Goal: Transaction & Acquisition: Book appointment/travel/reservation

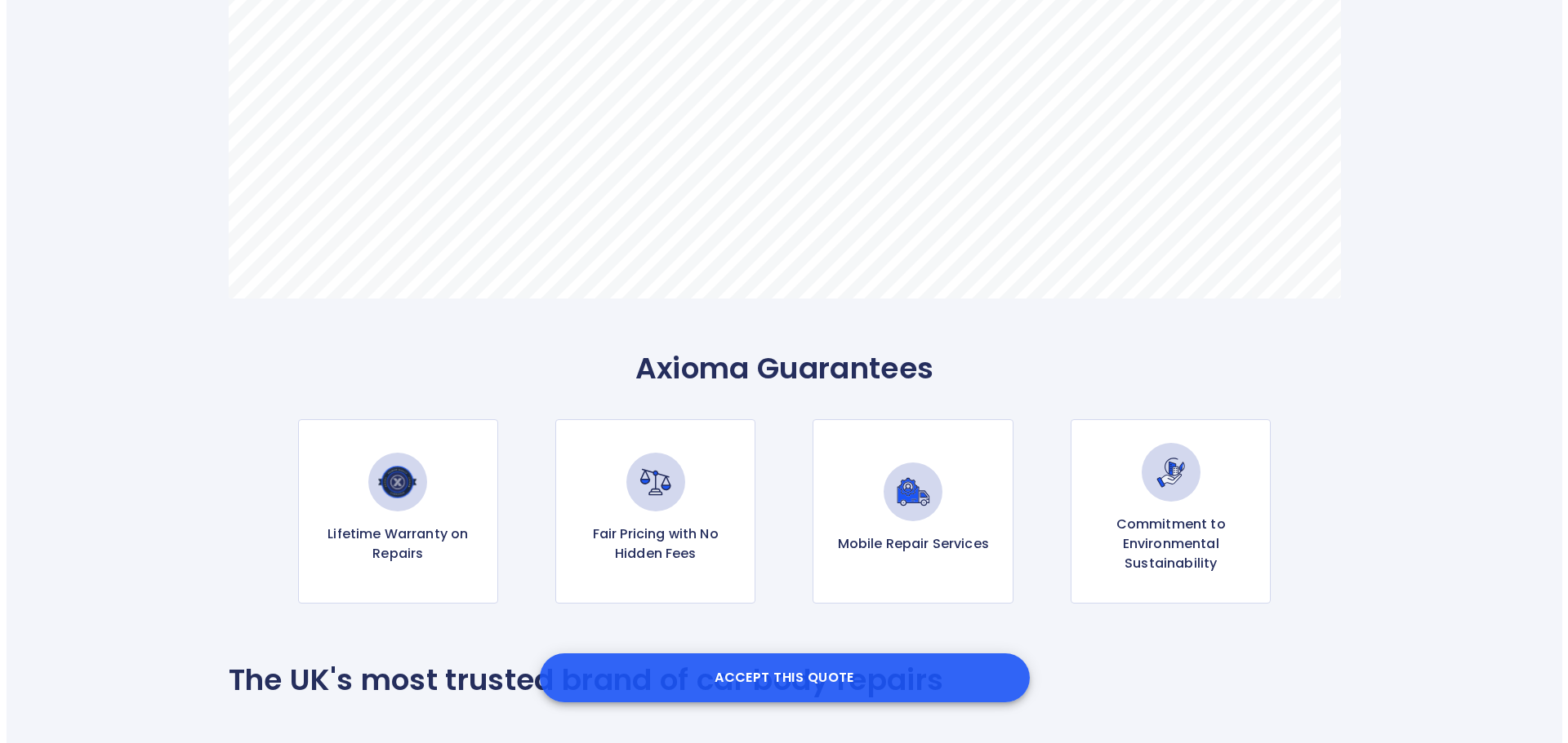
scroll to position [1224, 0]
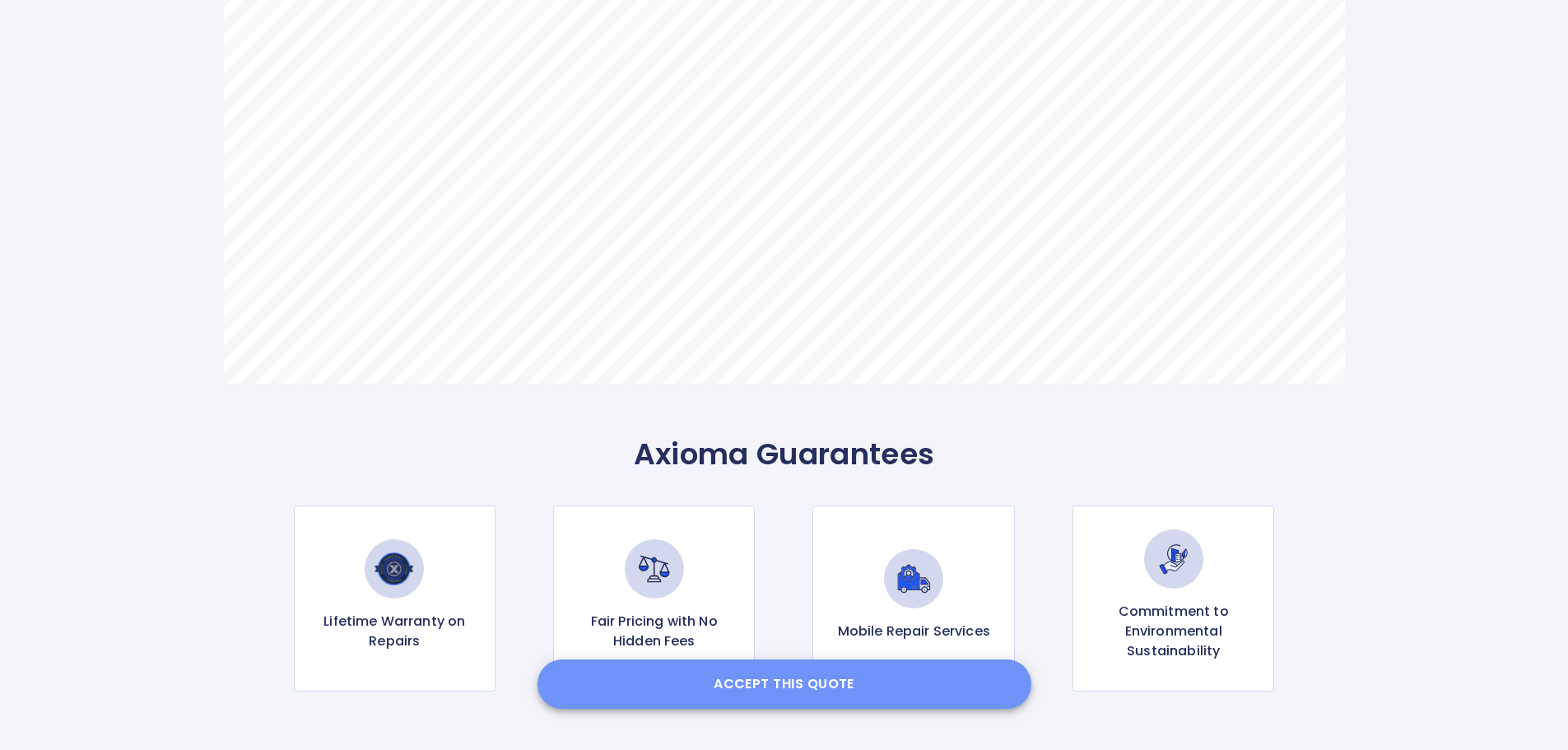
click at [801, 690] on button "Accept this Quote" at bounding box center [784, 684] width 494 height 49
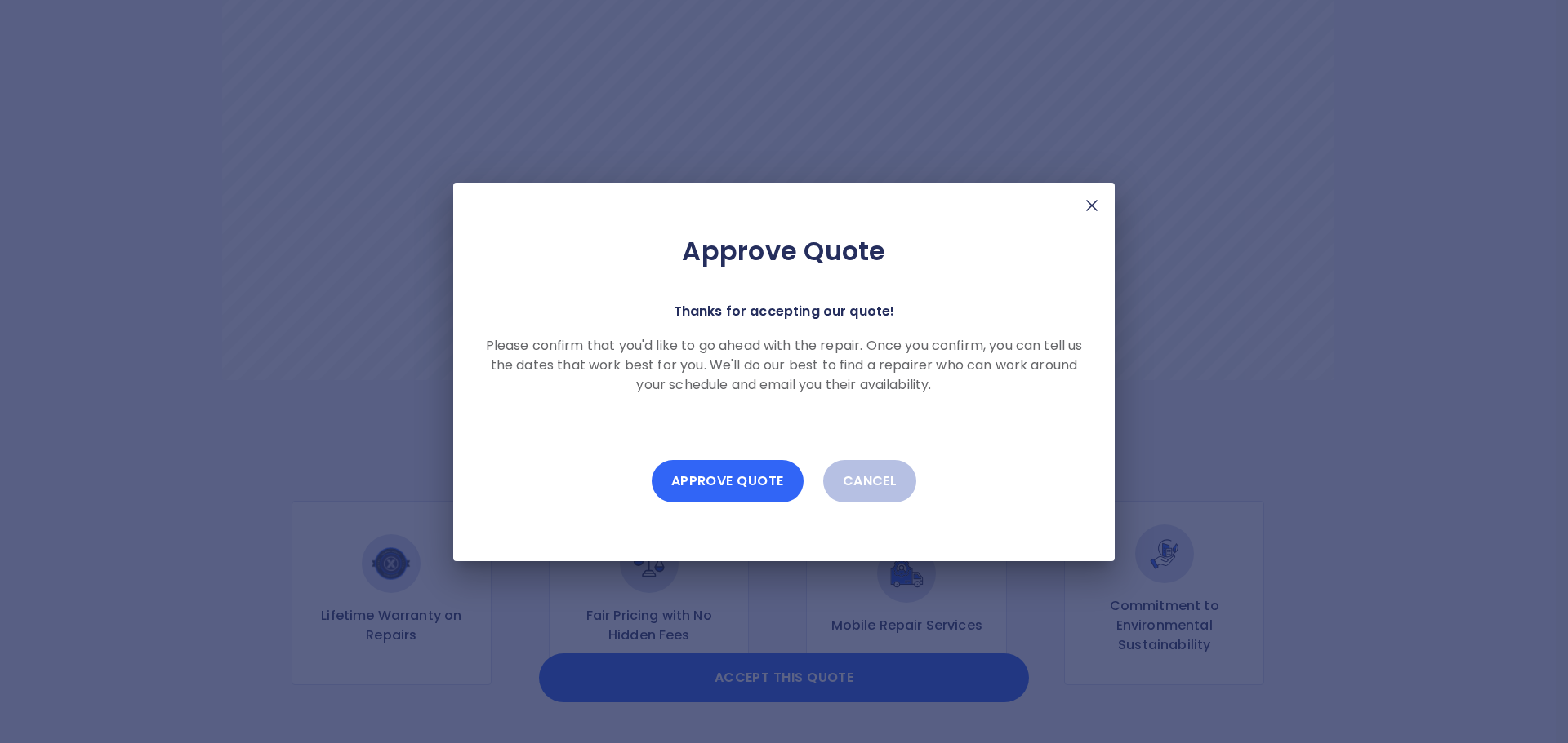
click at [728, 479] on button "Approve Quote" at bounding box center [727, 482] width 152 height 42
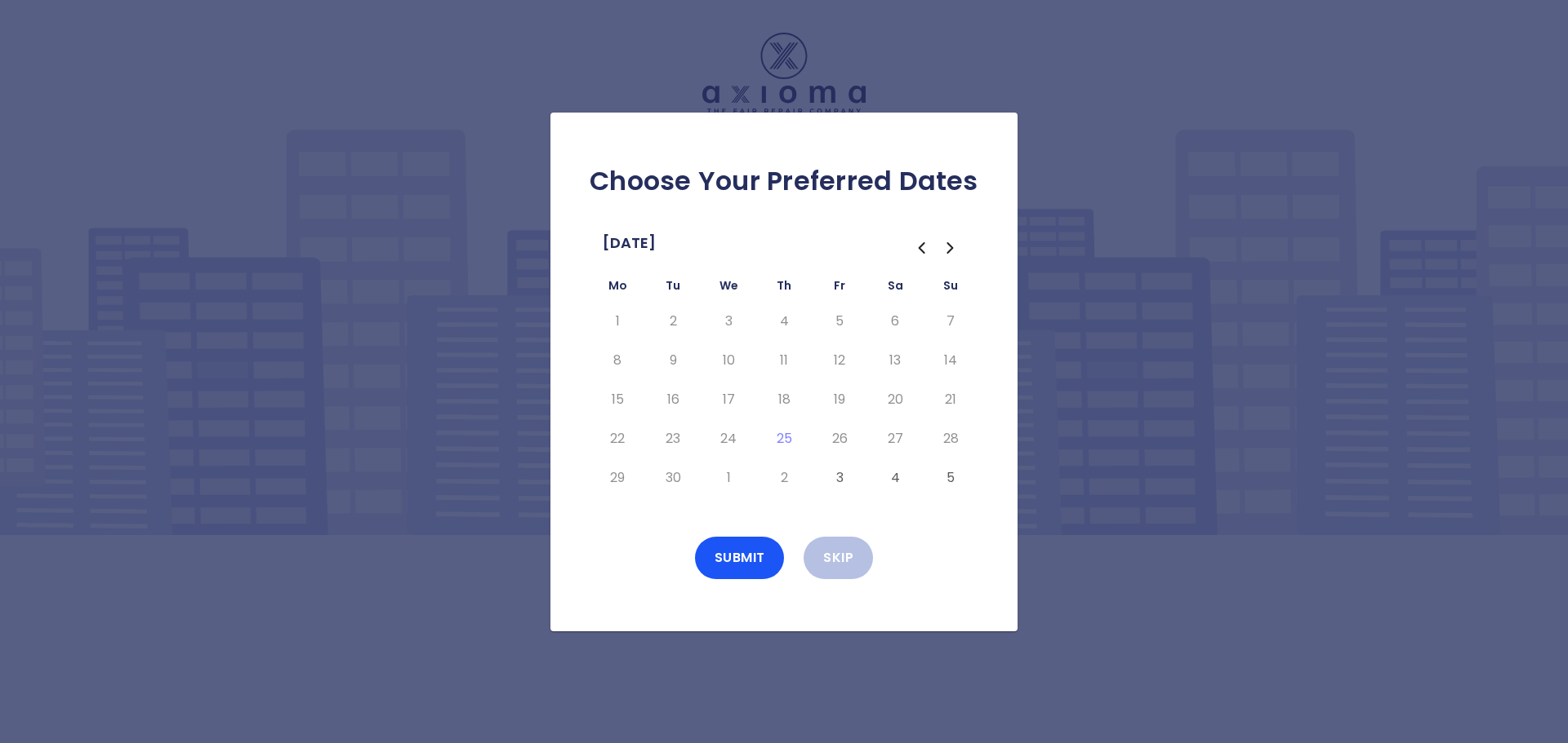
click at [838, 478] on button "3" at bounding box center [839, 478] width 30 height 26
click at [743, 561] on button "Submit" at bounding box center [739, 558] width 89 height 42
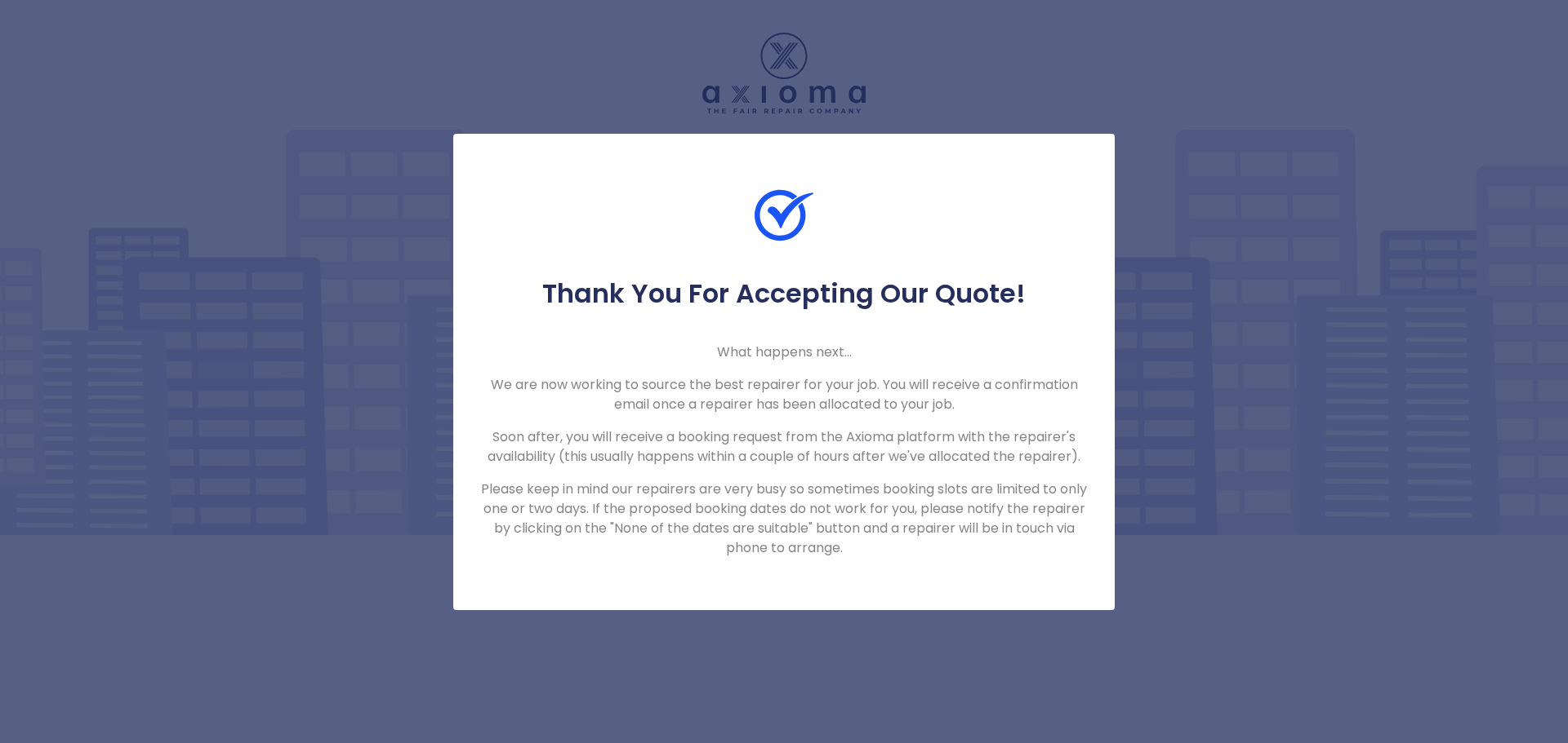
click at [273, 80] on div "Thank You For Accepting Our Quote! What happens next... We are now working to s…" at bounding box center [784, 371] width 1568 height 743
click at [1218, 111] on div "Thank You For Accepting Our Quote! What happens next... We are now working to s…" at bounding box center [784, 371] width 1568 height 743
click at [1280, 149] on div "Thank You For Accepting Our Quote! What happens next... We are now working to s…" at bounding box center [784, 371] width 1568 height 743
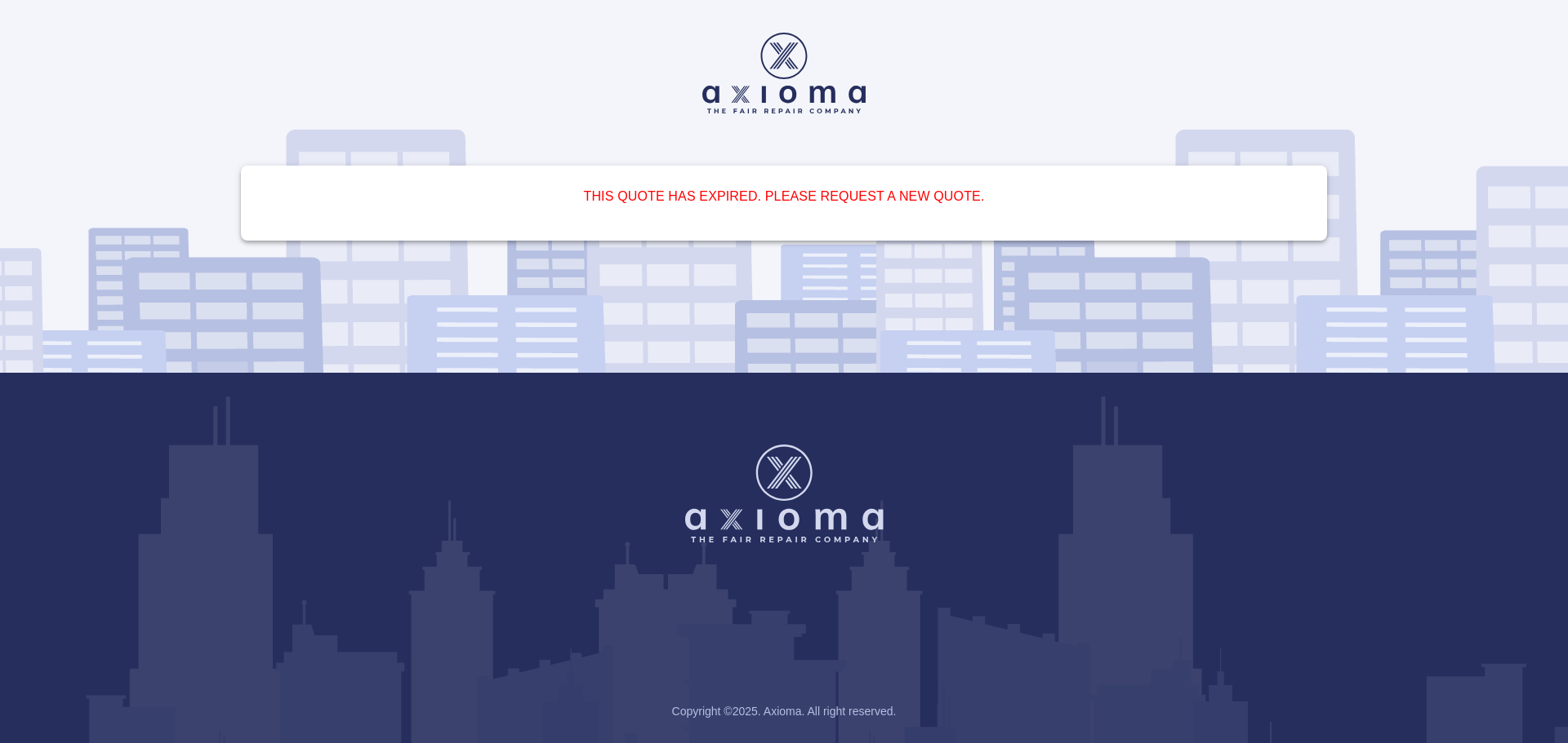
click at [1393, 98] on div "This quote has expired. Please request a new quote. Copyright © 2025 . Axioma. …" at bounding box center [784, 371] width 1568 height 743
